Goal: Check status: Check status

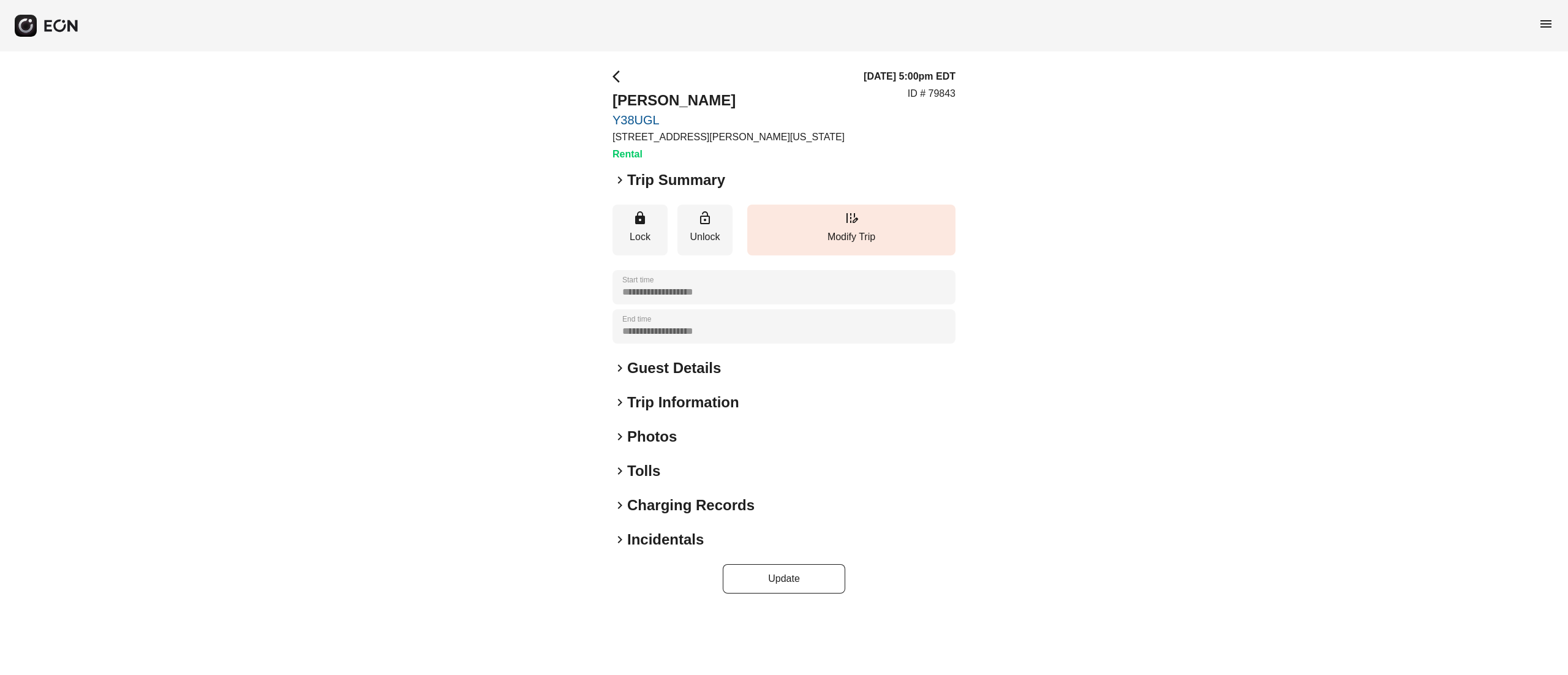
click at [670, 433] on h2 "Photos" at bounding box center [652, 437] width 50 height 20
click at [670, 370] on h2 "Guest Details" at bounding box center [674, 369] width 94 height 20
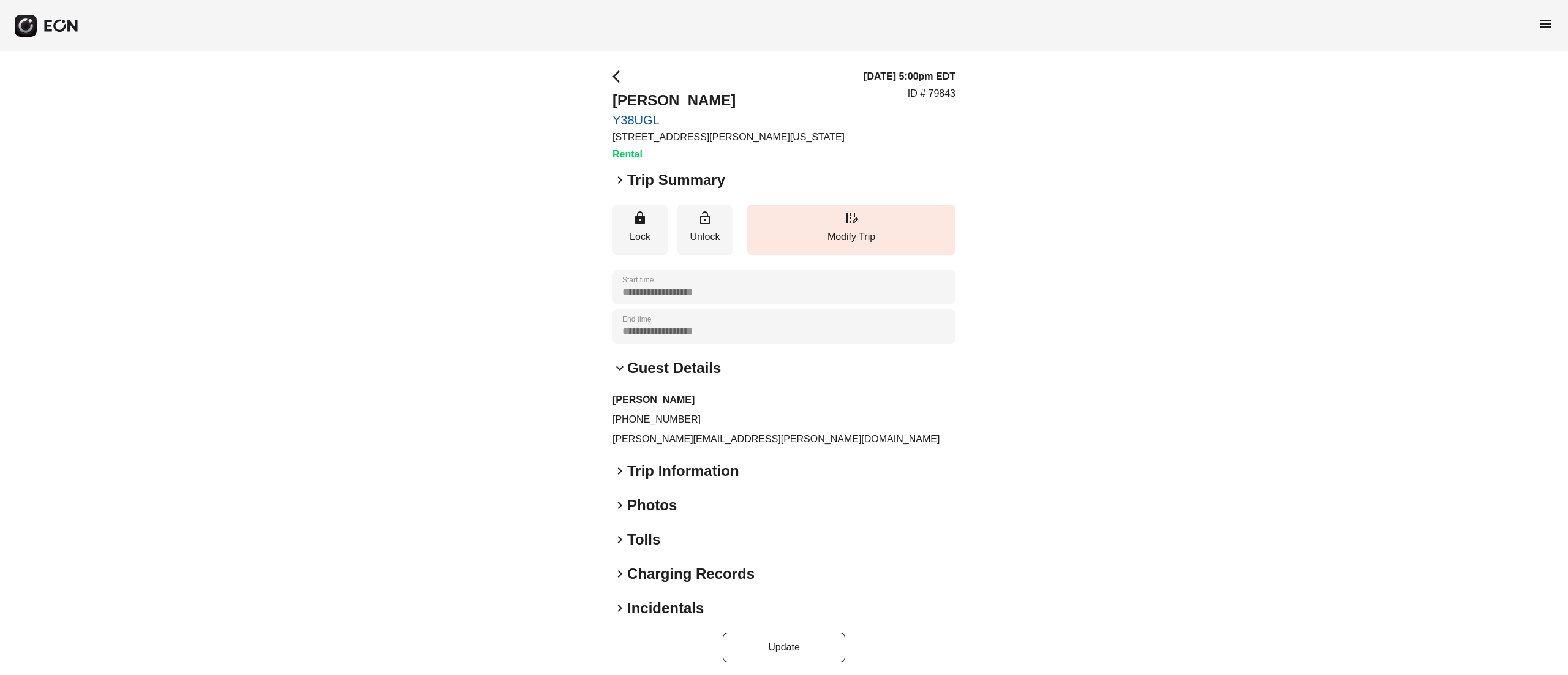
click at [670, 370] on h2 "Guest Details" at bounding box center [674, 369] width 94 height 20
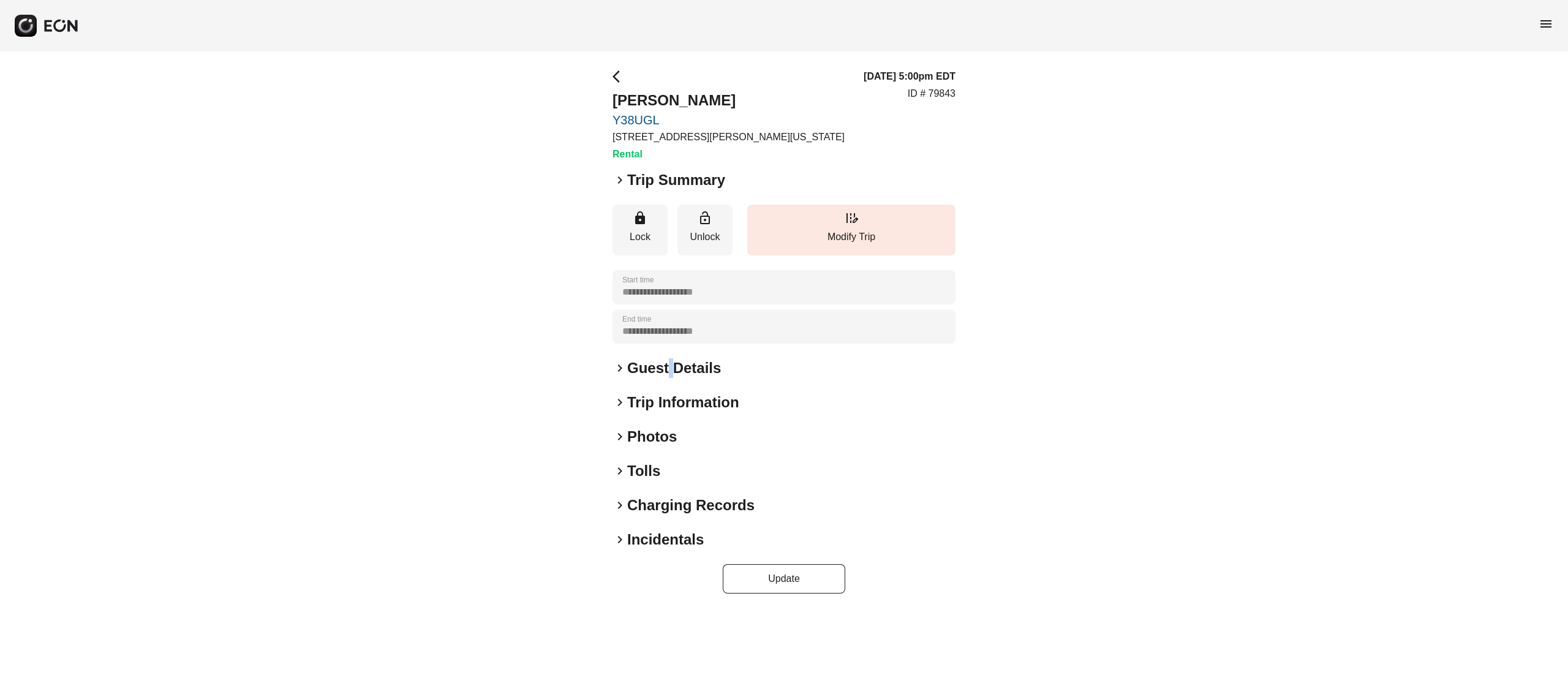
click at [670, 370] on h2 "Guest Details" at bounding box center [674, 369] width 94 height 20
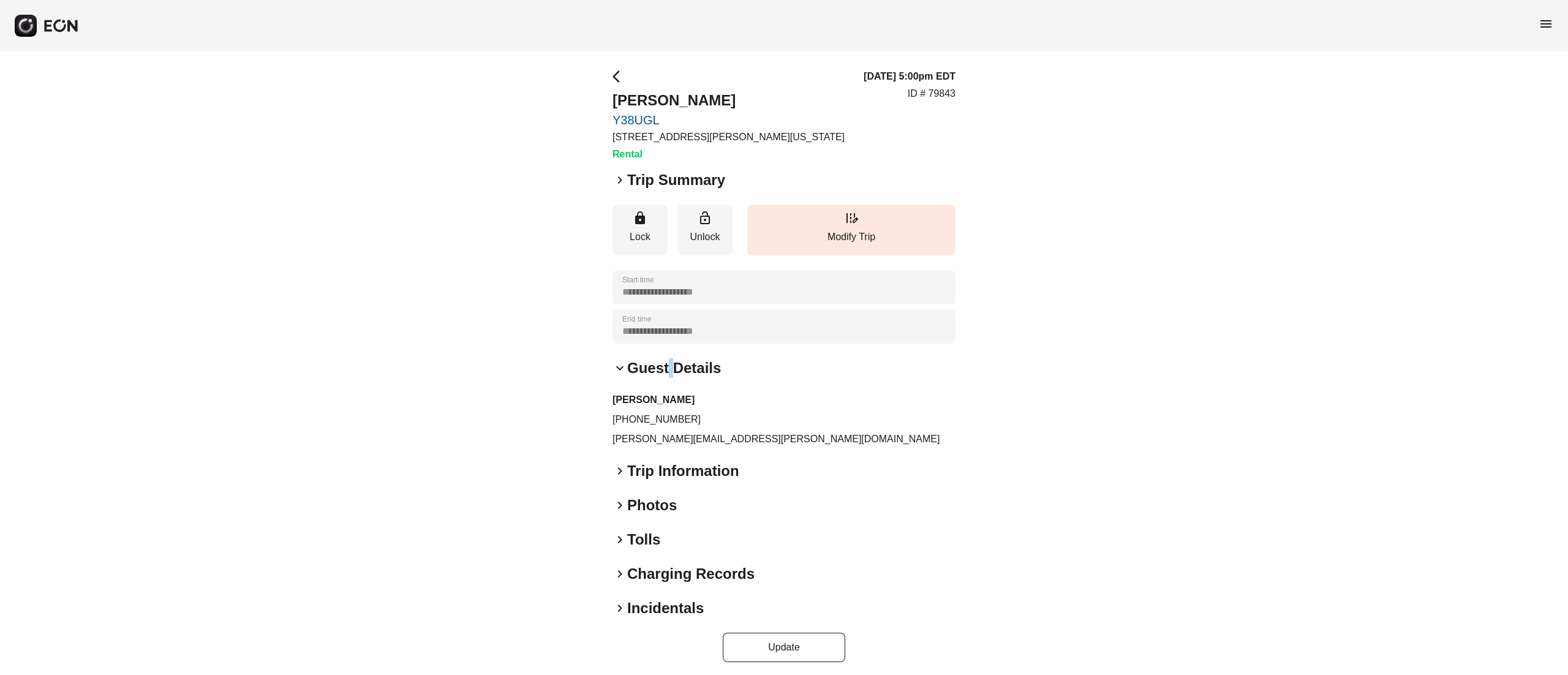
click at [670, 370] on h2 "Guest Details" at bounding box center [674, 369] width 94 height 20
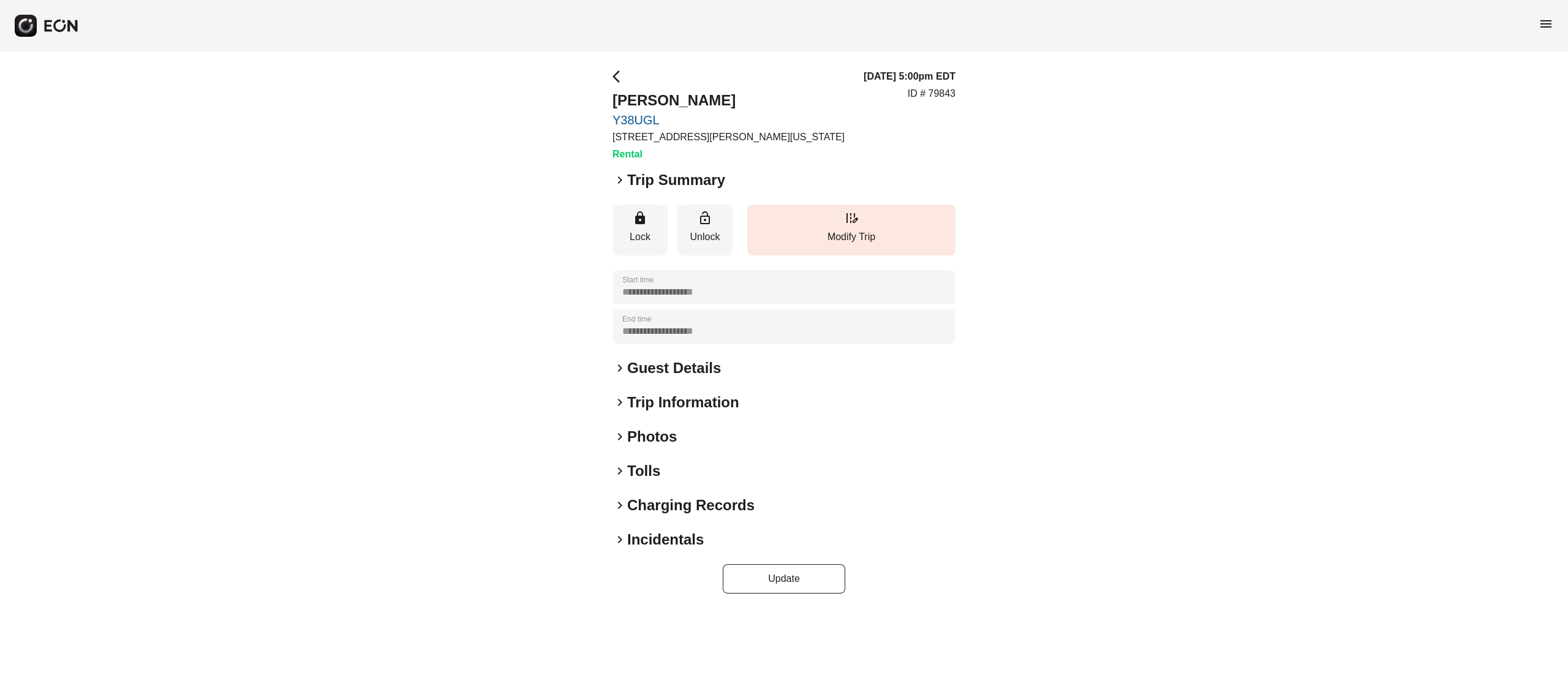
click at [650, 434] on h2 "Photos" at bounding box center [652, 437] width 50 height 20
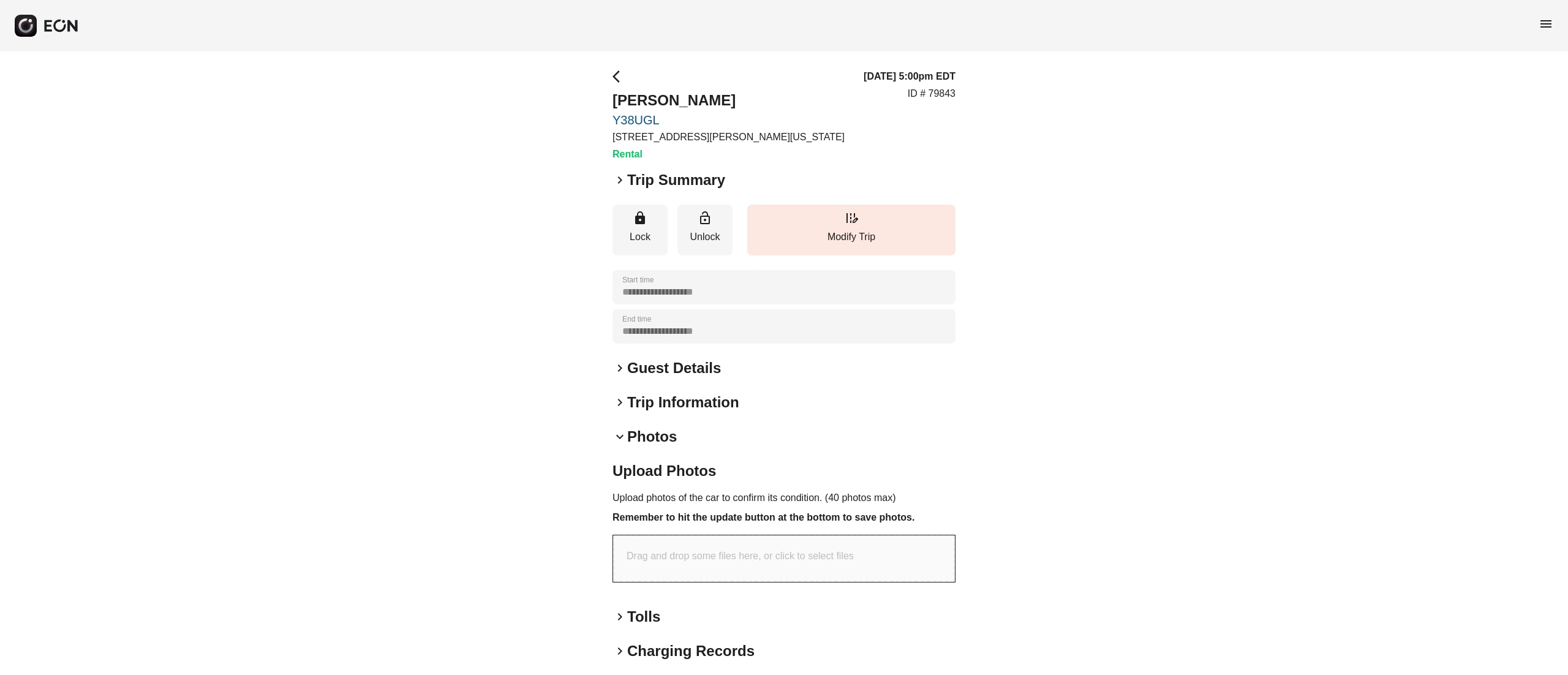
scroll to position [81, 0]
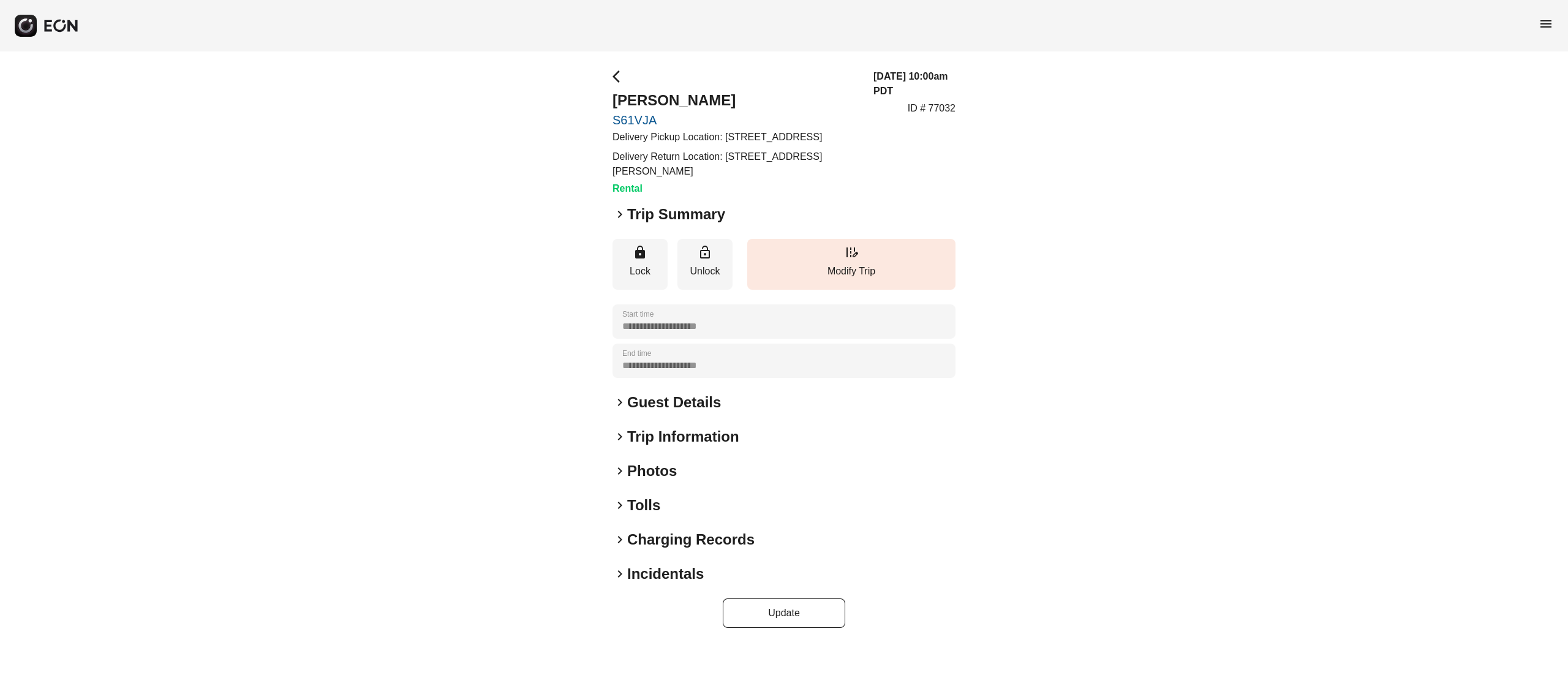
click at [670, 481] on h2 "Photos" at bounding box center [652, 471] width 50 height 20
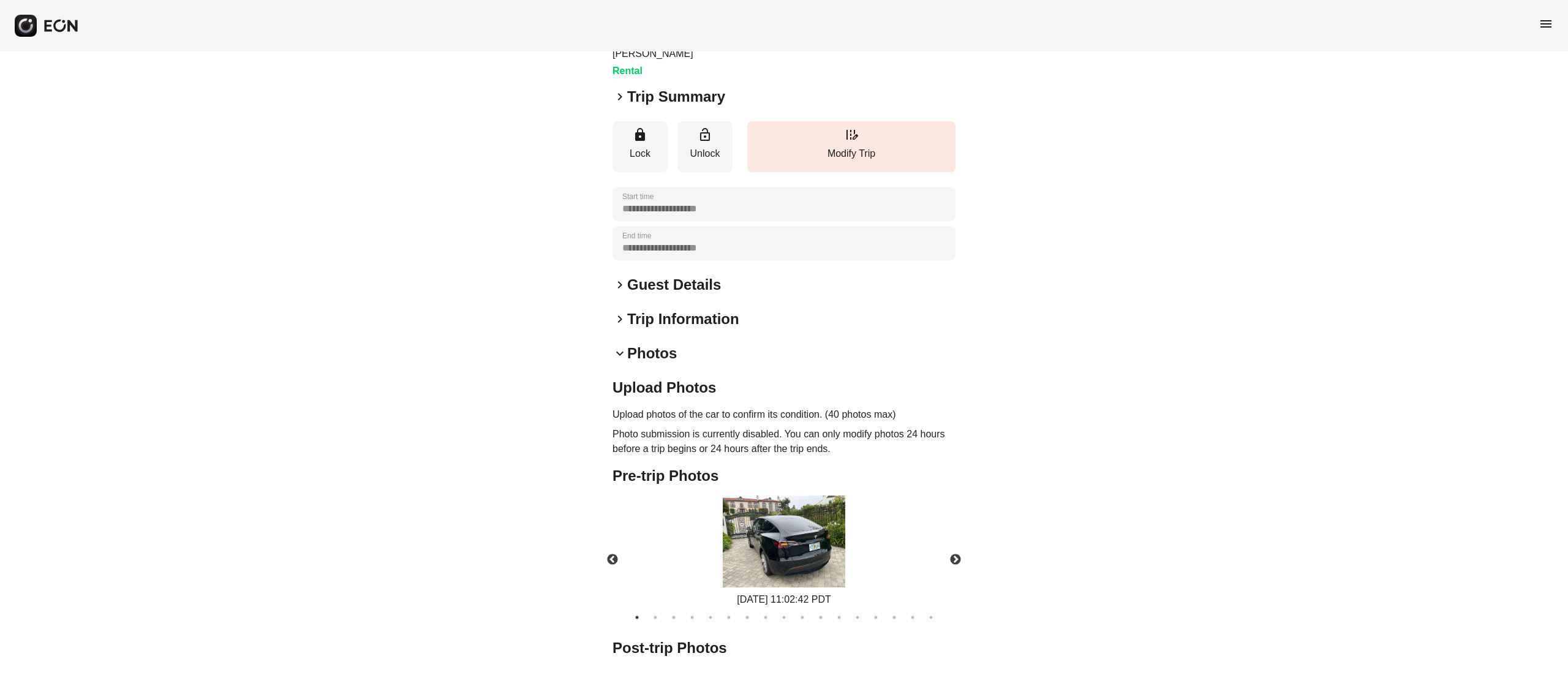
scroll to position [197, 0]
